Goal: Task Accomplishment & Management: Use online tool/utility

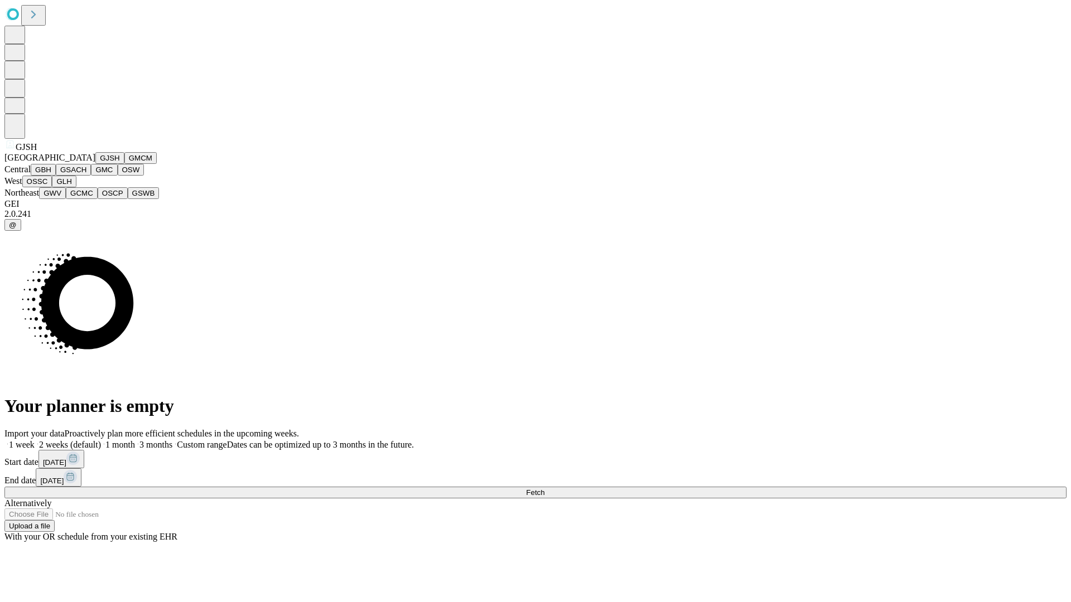
click at [95, 164] on button "GJSH" at bounding box center [109, 158] width 29 height 12
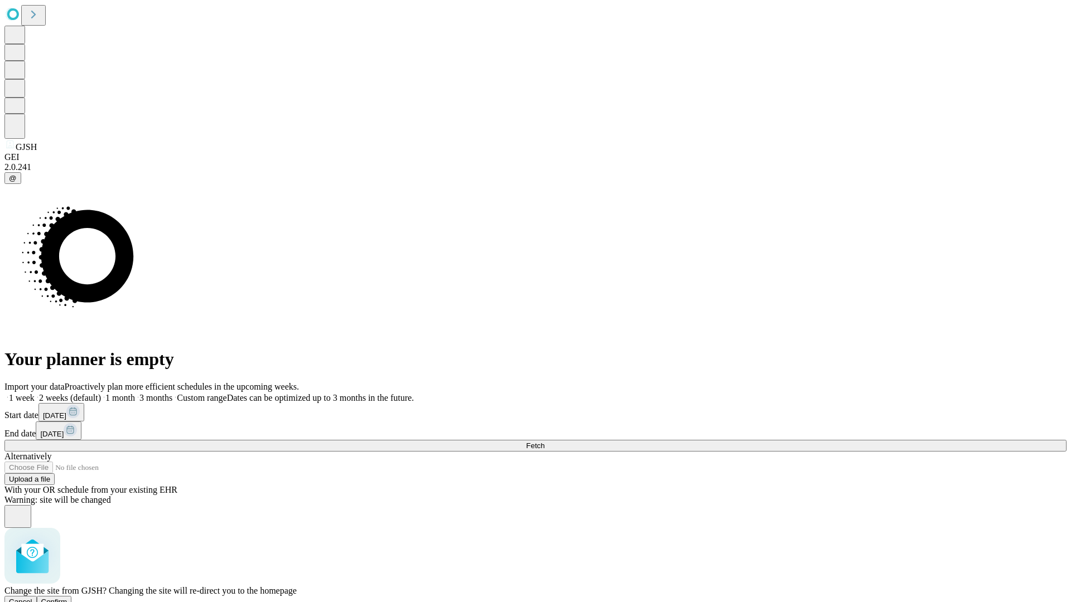
click at [67, 598] on span "Confirm" at bounding box center [54, 602] width 26 height 8
click at [135, 393] on label "1 month" at bounding box center [118, 397] width 34 height 9
click at [544, 442] on span "Fetch" at bounding box center [535, 446] width 18 height 8
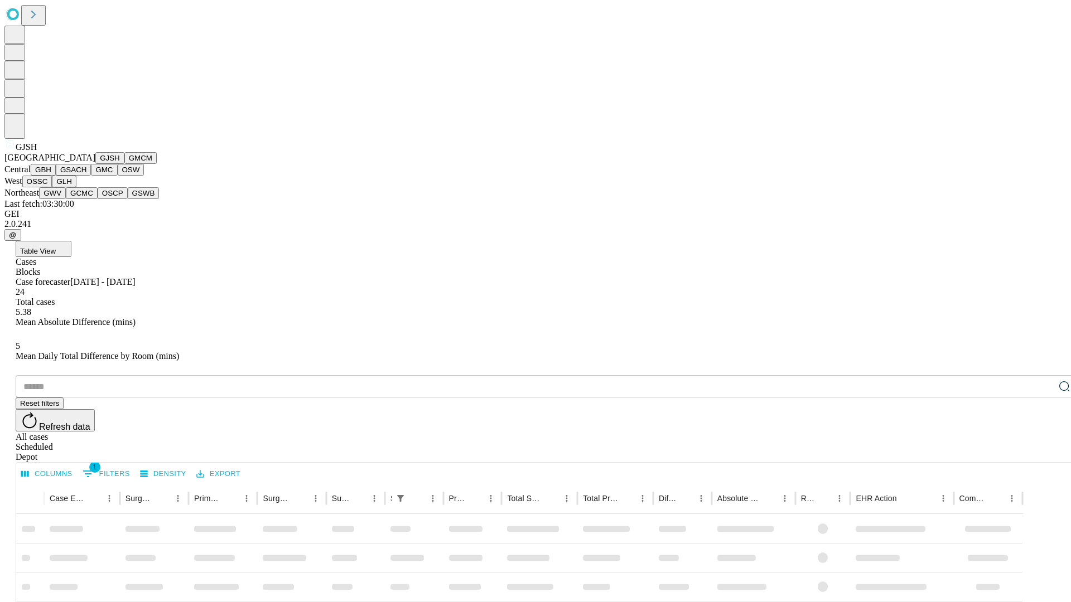
click at [124, 164] on button "GMCM" at bounding box center [140, 158] width 32 height 12
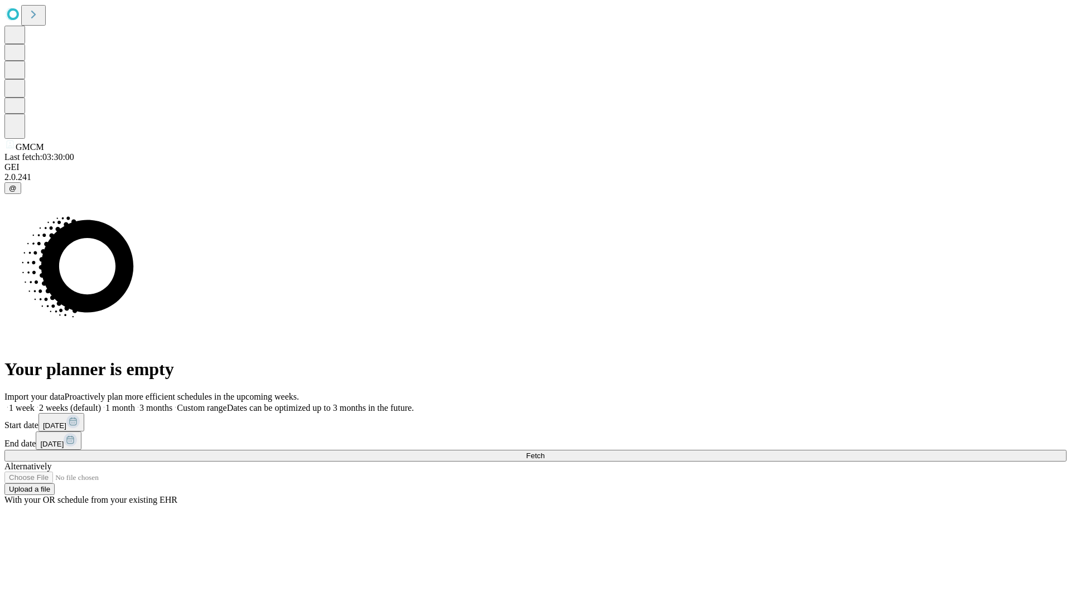
click at [135, 403] on label "1 month" at bounding box center [118, 407] width 34 height 9
click at [544, 452] on span "Fetch" at bounding box center [535, 456] width 18 height 8
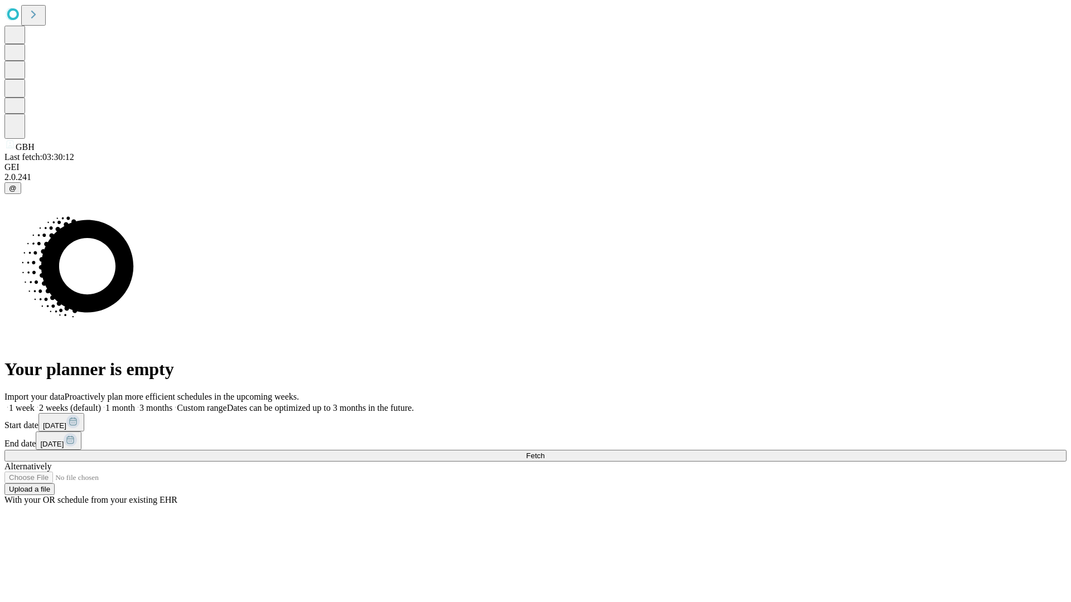
click at [135, 403] on label "1 month" at bounding box center [118, 407] width 34 height 9
click at [544, 452] on span "Fetch" at bounding box center [535, 456] width 18 height 8
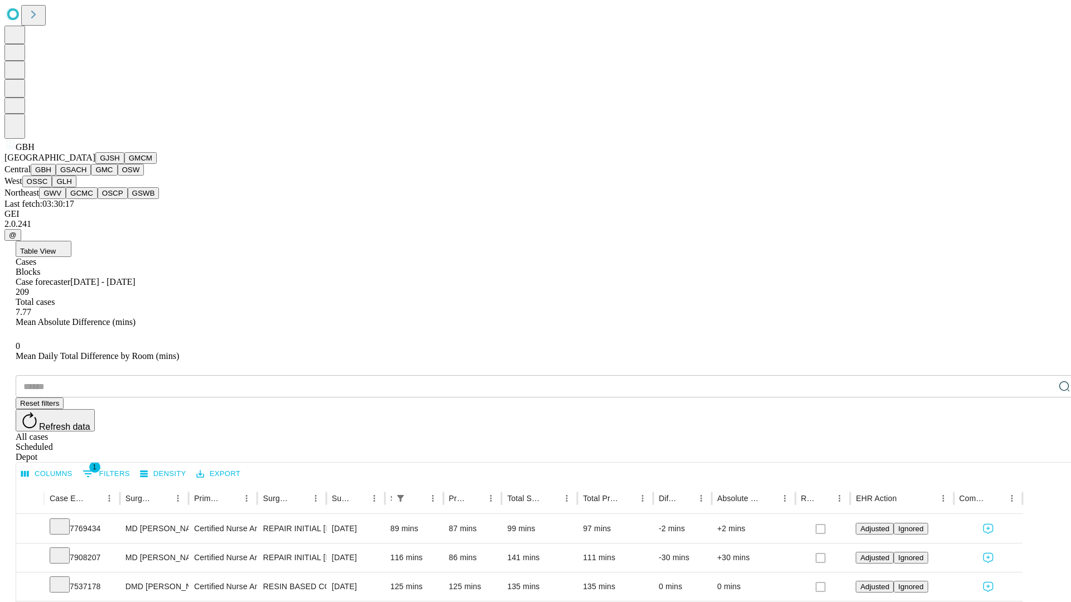
click at [86, 176] on button "GSACH" at bounding box center [73, 170] width 35 height 12
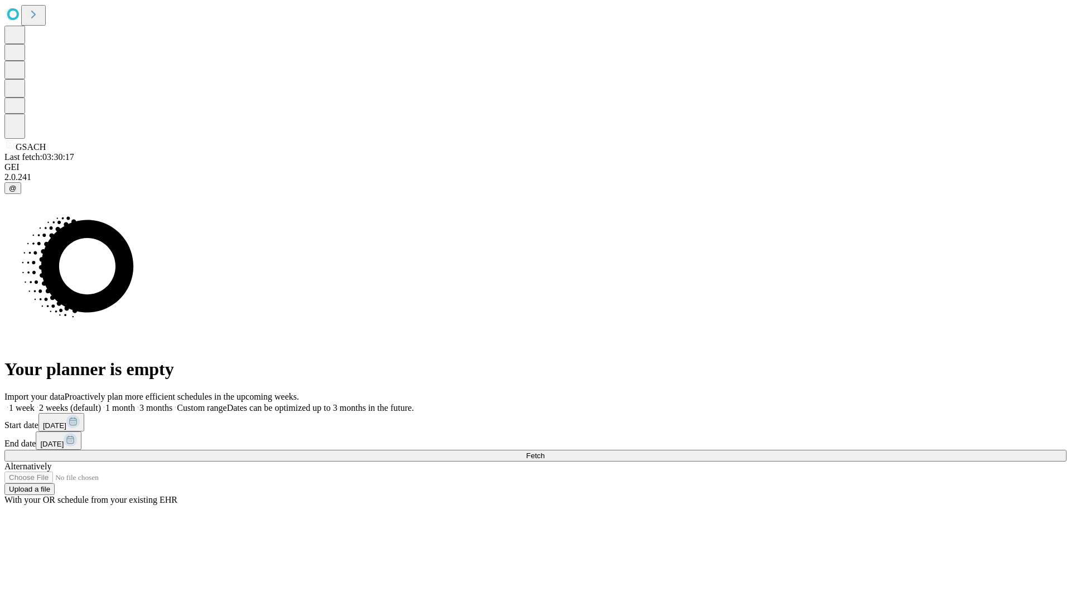
click at [135, 403] on label "1 month" at bounding box center [118, 407] width 34 height 9
click at [544, 452] on span "Fetch" at bounding box center [535, 456] width 18 height 8
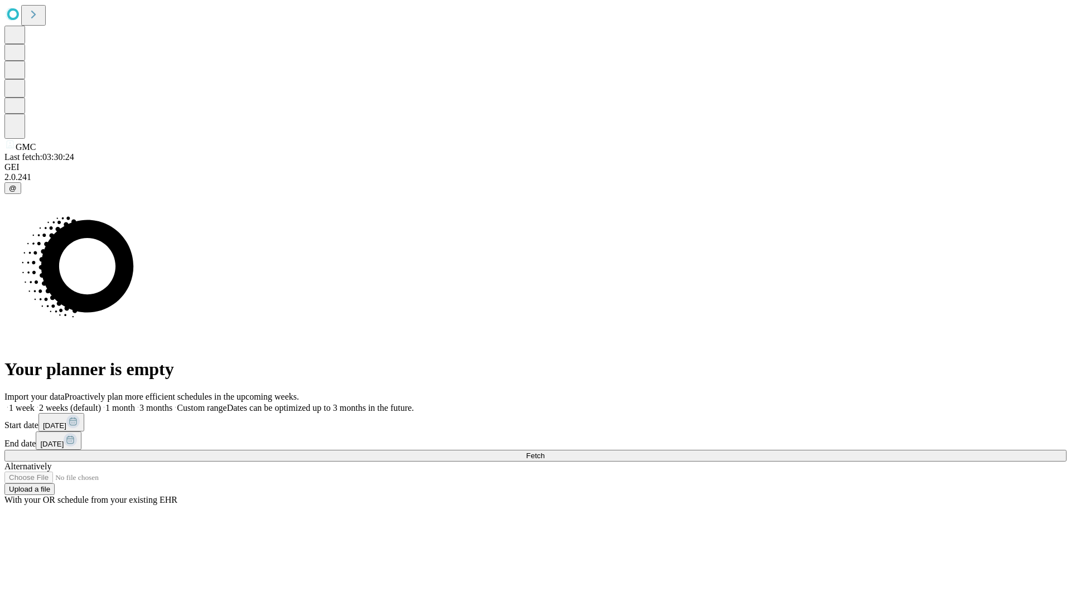
click at [135, 403] on label "1 month" at bounding box center [118, 407] width 34 height 9
click at [544, 452] on span "Fetch" at bounding box center [535, 456] width 18 height 8
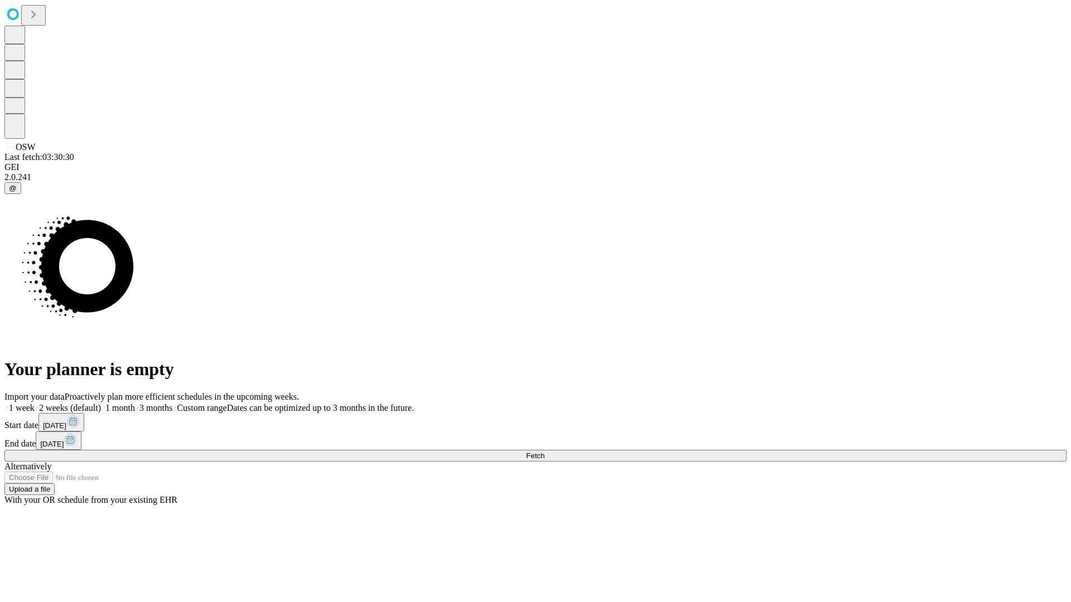
click at [135, 403] on label "1 month" at bounding box center [118, 407] width 34 height 9
click at [544, 452] on span "Fetch" at bounding box center [535, 456] width 18 height 8
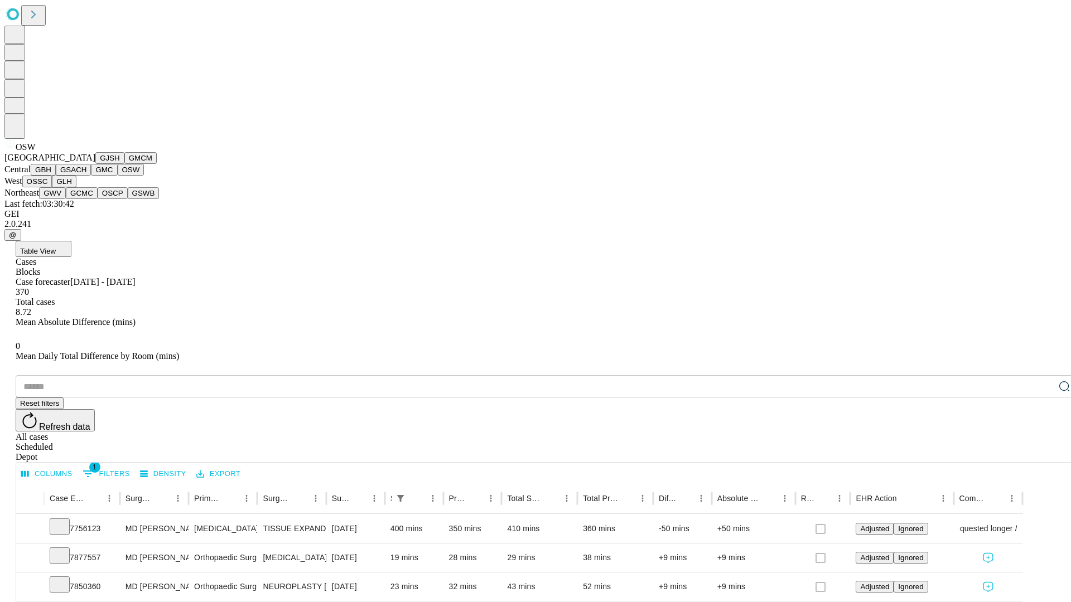
click at [52, 187] on button "OSSC" at bounding box center [37, 182] width 30 height 12
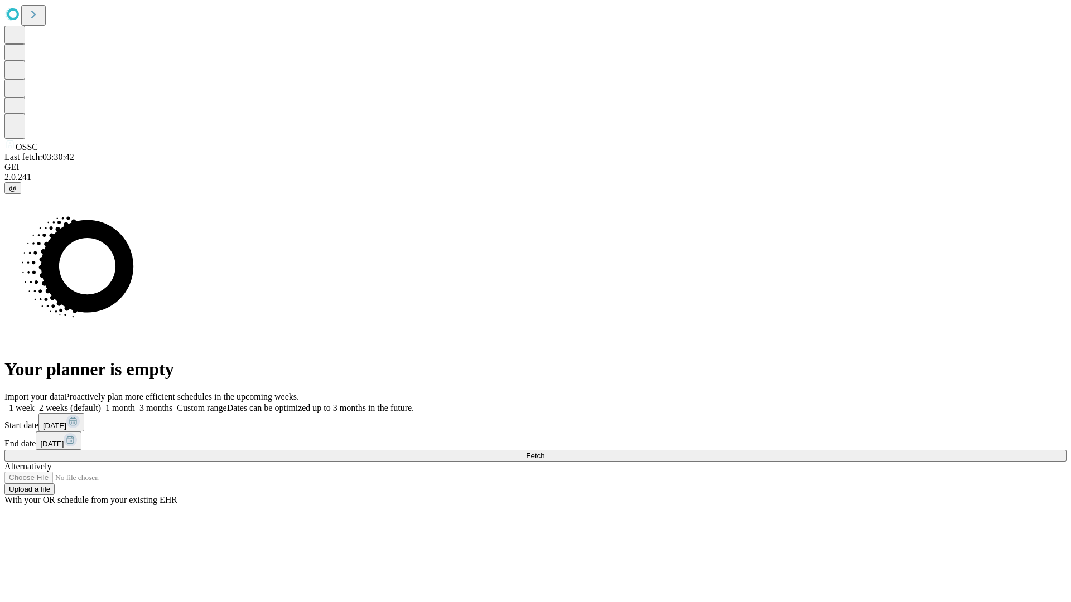
click at [135, 403] on label "1 month" at bounding box center [118, 407] width 34 height 9
click at [544, 452] on span "Fetch" at bounding box center [535, 456] width 18 height 8
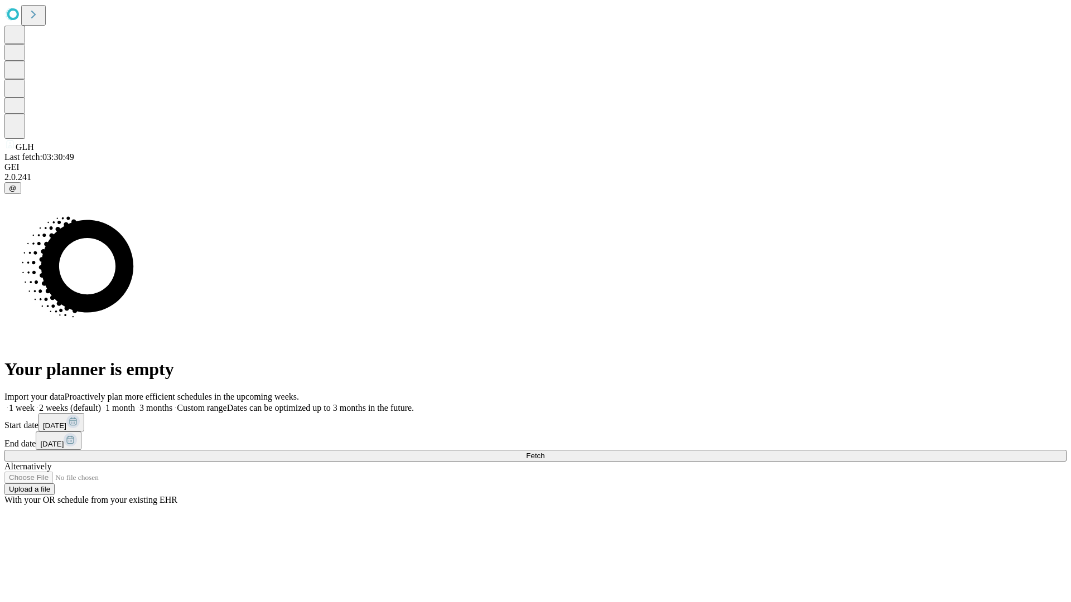
click at [135, 403] on label "1 month" at bounding box center [118, 407] width 34 height 9
click at [544, 452] on span "Fetch" at bounding box center [535, 456] width 18 height 8
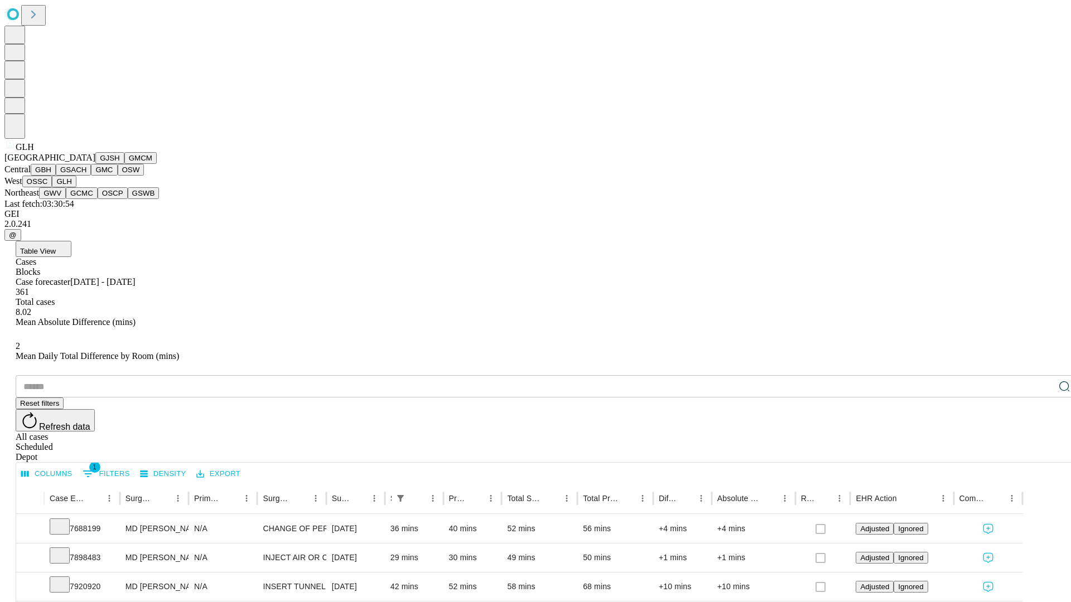
click at [66, 199] on button "GWV" at bounding box center [52, 193] width 27 height 12
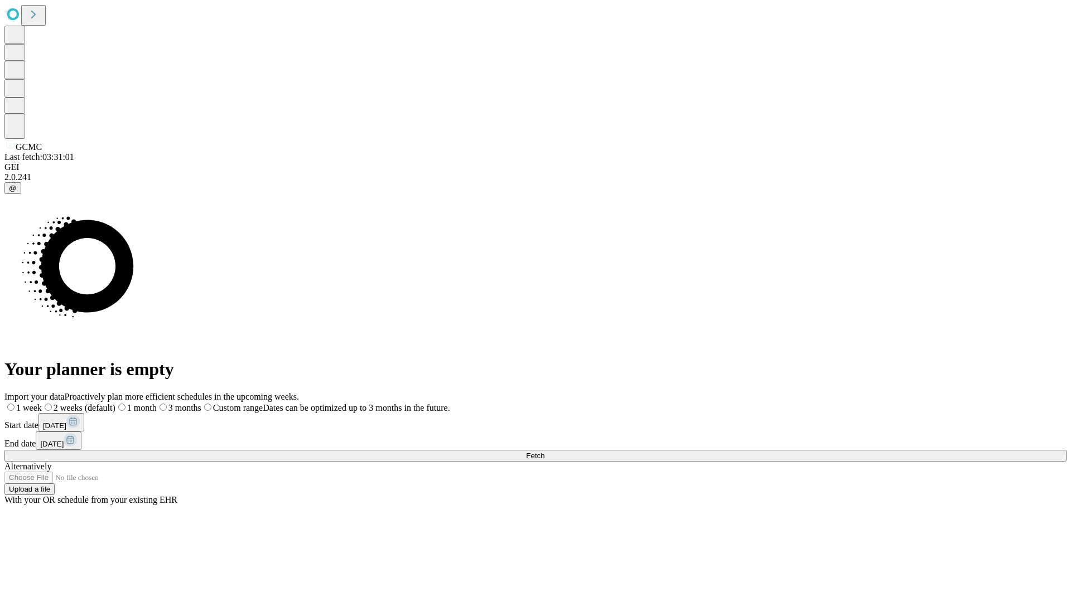
click at [157, 403] on label "1 month" at bounding box center [135, 407] width 41 height 9
click at [544, 452] on span "Fetch" at bounding box center [535, 456] width 18 height 8
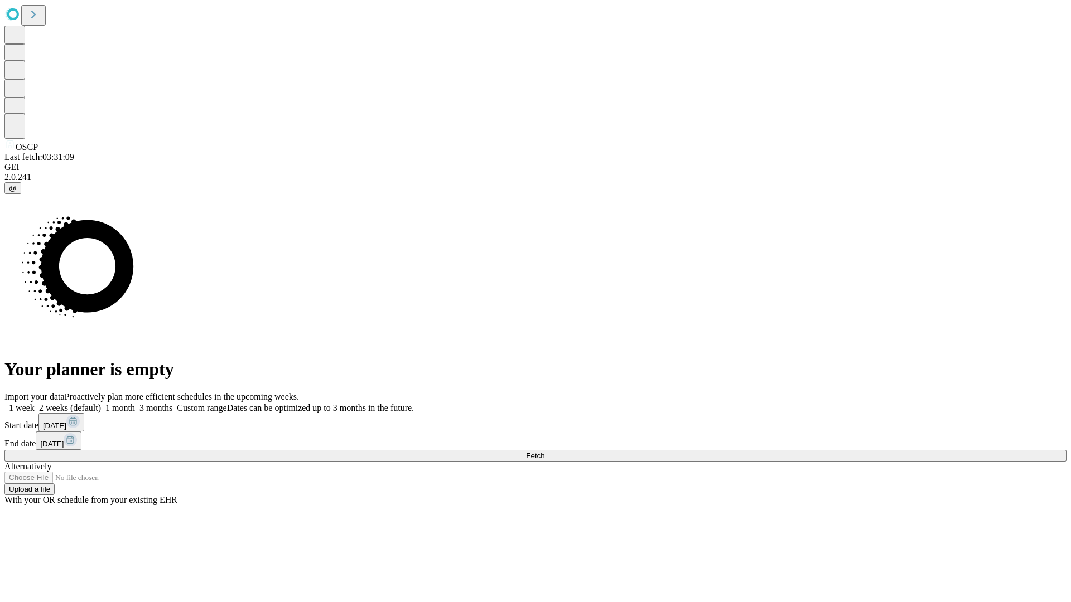
click at [135, 403] on label "1 month" at bounding box center [118, 407] width 34 height 9
click at [544, 452] on span "Fetch" at bounding box center [535, 456] width 18 height 8
